Goal: Find specific page/section: Find specific page/section

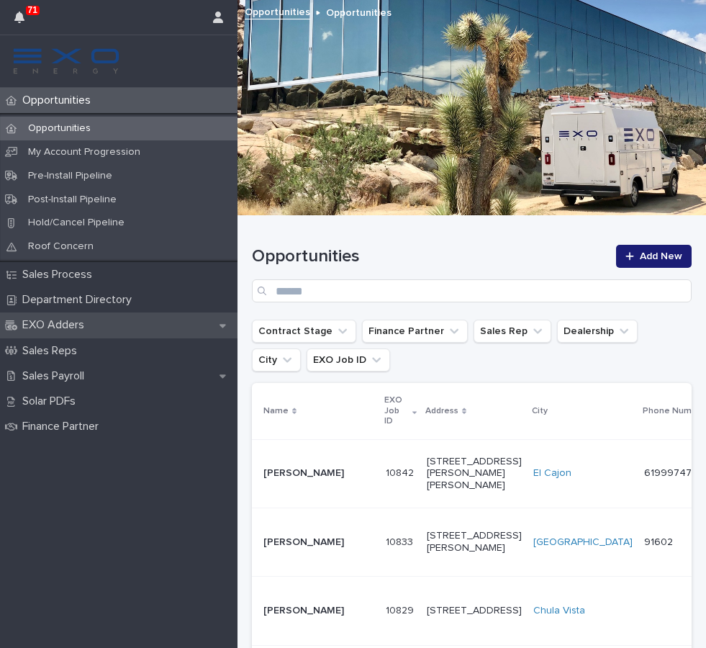
click at [107, 318] on div "EXO Adders" at bounding box center [119, 325] width 238 height 25
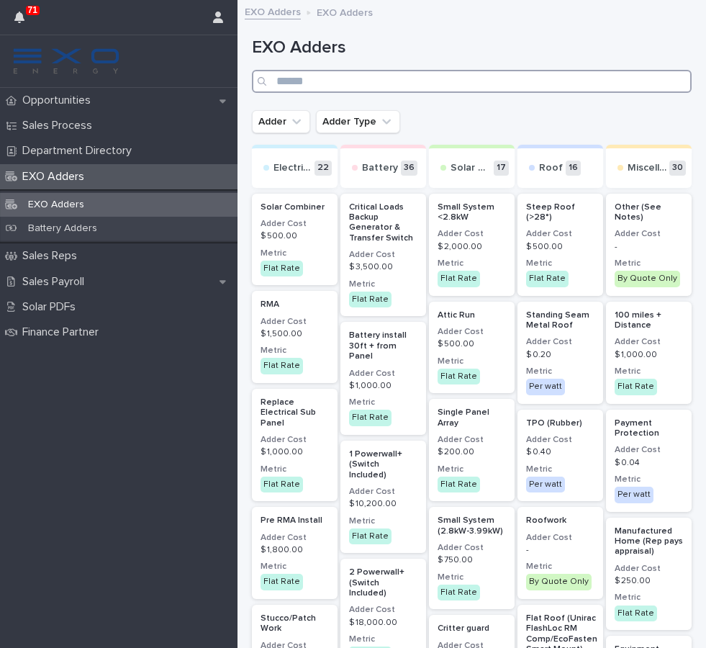
click at [398, 78] on input "Search" at bounding box center [472, 81] width 440 height 23
type input "**"
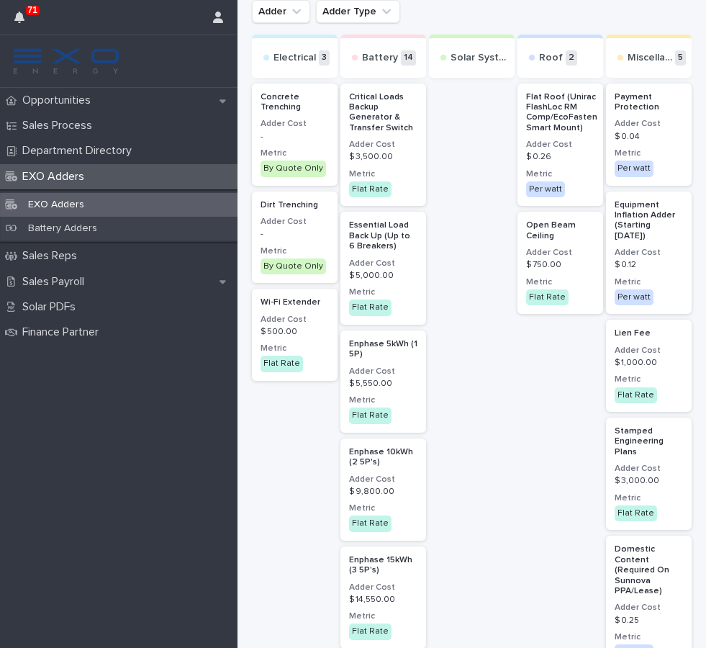
scroll to position [117, 0]
